Goal: Information Seeking & Learning: Learn about a topic

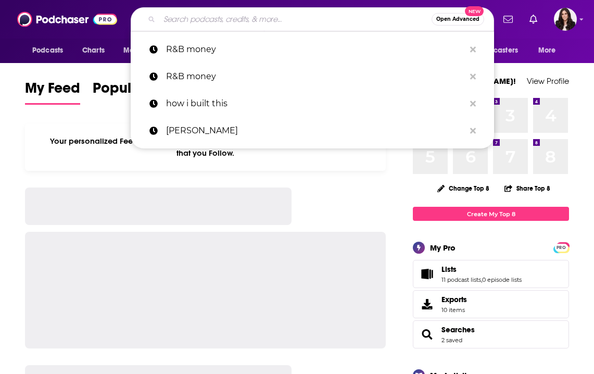
click at [327, 17] on input "Search podcasts, credits, & more..." at bounding box center [295, 19] width 272 height 17
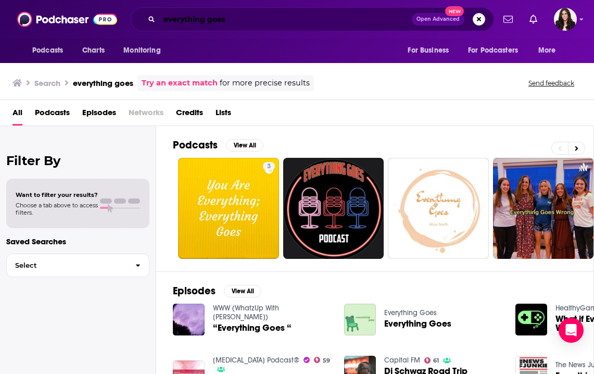
click at [289, 18] on input "everything goes" at bounding box center [285, 19] width 253 height 17
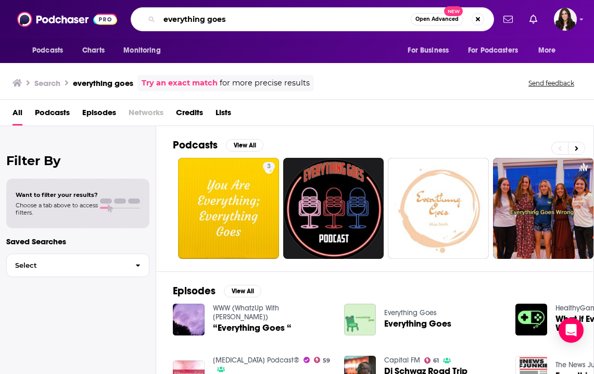
click at [289, 18] on input "everything goes" at bounding box center [285, 19] width 252 height 17
type input "[PERSON_NAME]"
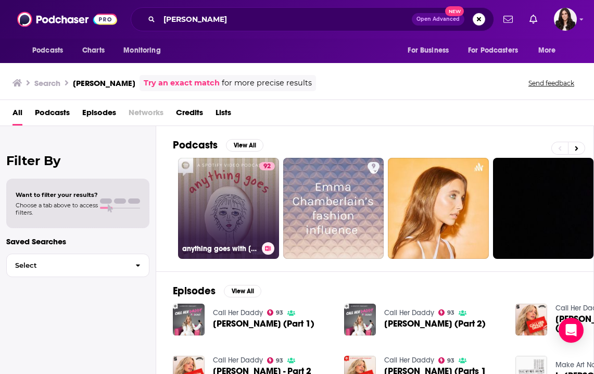
click at [245, 223] on link "92 anything goes with [PERSON_NAME]" at bounding box center [228, 208] width 101 height 101
